Goal: Task Accomplishment & Management: Use online tool/utility

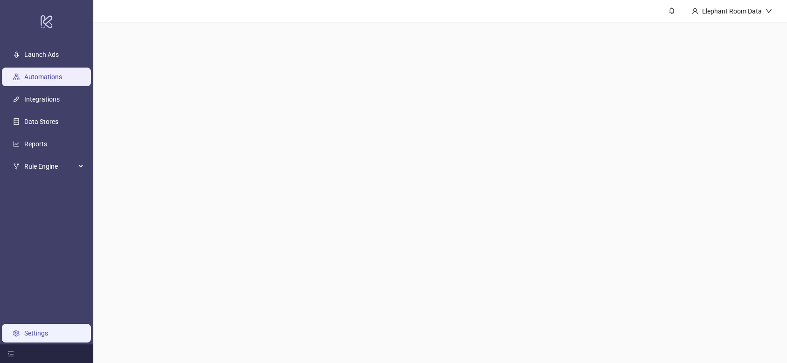
click at [48, 337] on link "Settings" at bounding box center [36, 333] width 24 height 7
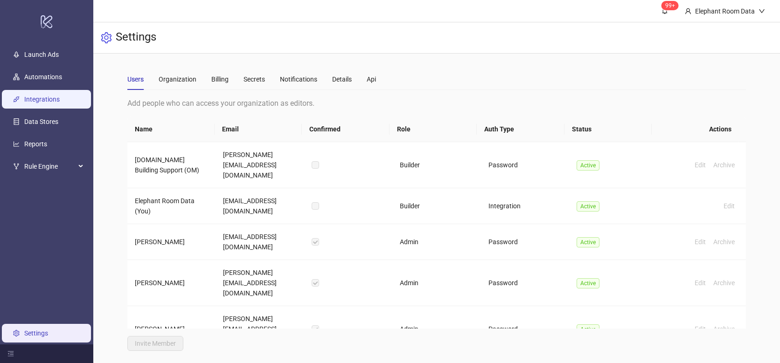
click at [42, 100] on link "Integrations" at bounding box center [41, 99] width 35 height 7
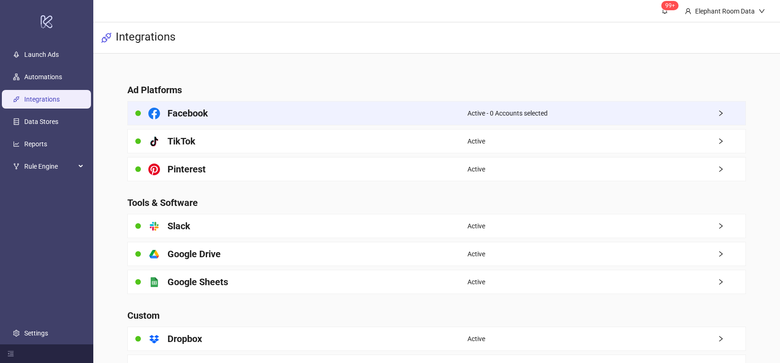
click at [712, 116] on div "Active - 0 Accounts selected" at bounding box center [606, 113] width 278 height 23
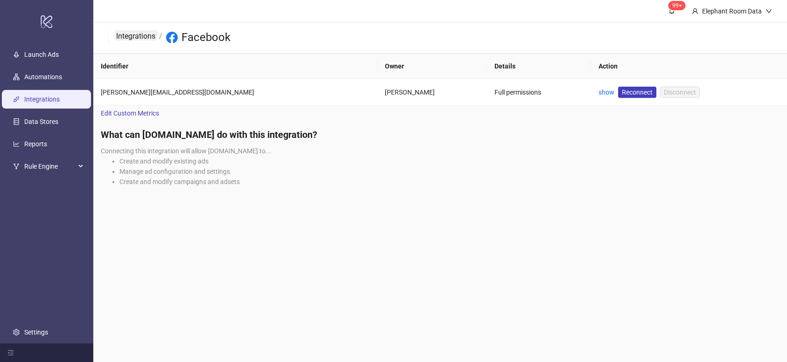
click at [146, 39] on link "Integrations" at bounding box center [135, 35] width 43 height 10
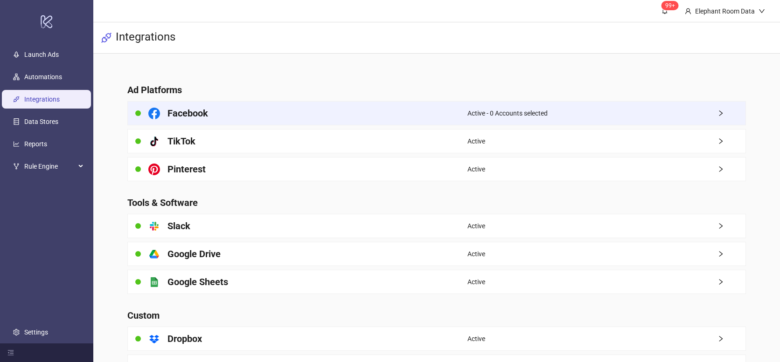
click at [582, 117] on div "Active - 0 Accounts selected" at bounding box center [606, 113] width 278 height 23
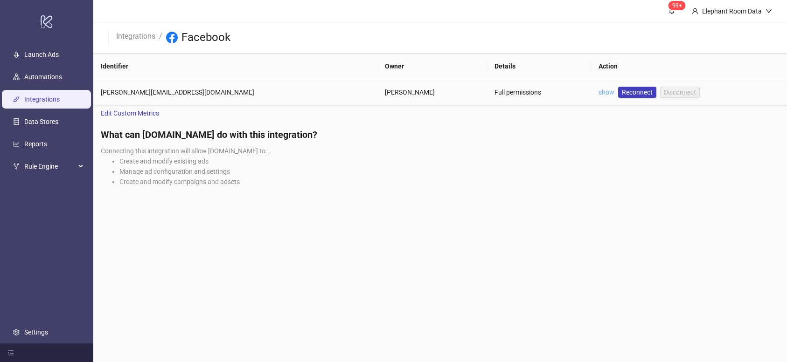
click at [598, 92] on link "show" at bounding box center [606, 92] width 16 height 7
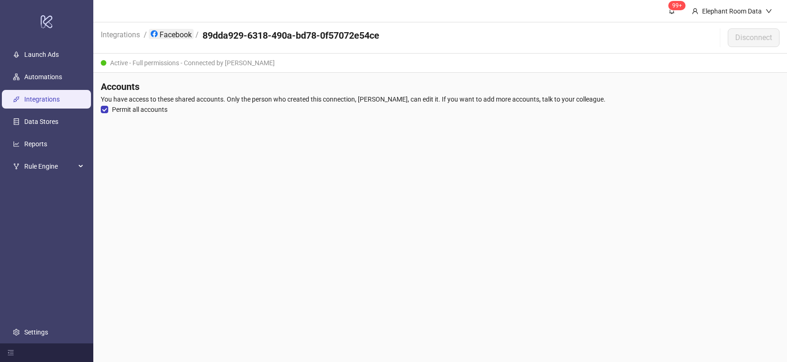
click at [169, 32] on link "Facebook" at bounding box center [171, 34] width 45 height 10
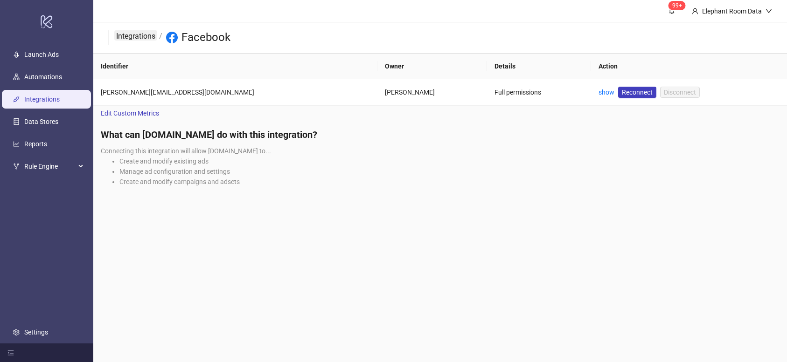
click at [141, 36] on link "Integrations" at bounding box center [135, 35] width 43 height 10
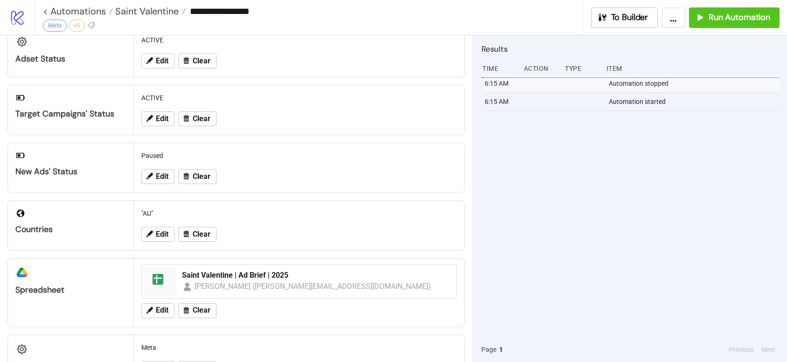
scroll to position [135, 0]
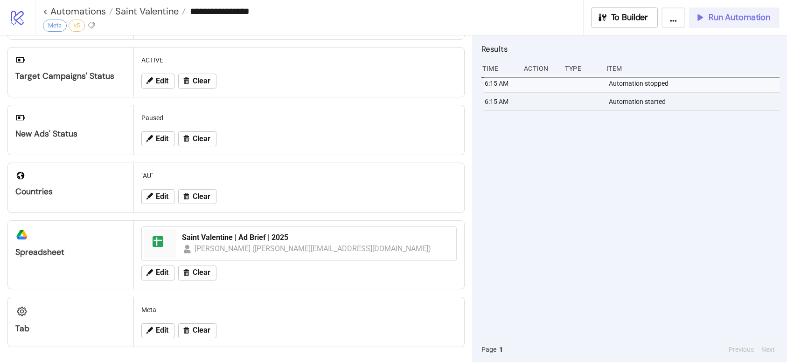
click at [716, 22] on span "Run Automation" at bounding box center [739, 17] width 62 height 11
